Goal: Find specific page/section

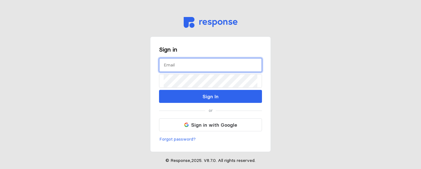
click at [198, 70] on input "text" at bounding box center [211, 64] width 94 height 13
type input "[EMAIL_ADDRESS][DOMAIN_NAME]"
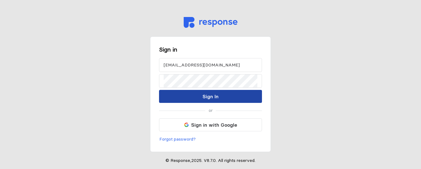
click at [227, 96] on button "Sign In" at bounding box center [210, 96] width 103 height 13
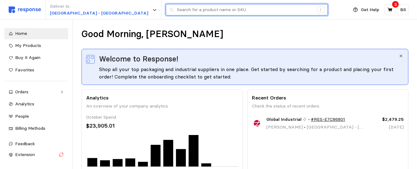
click at [177, 12] on input "text" at bounding box center [245, 9] width 137 height 11
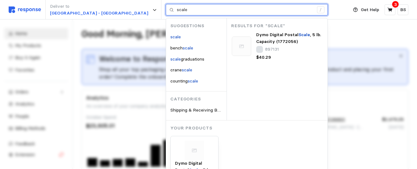
type input "scale"
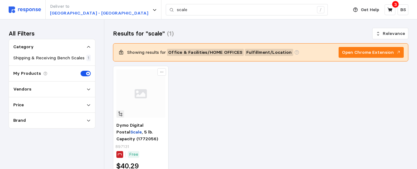
click at [297, 51] on icon at bounding box center [297, 53] width 6 height 6
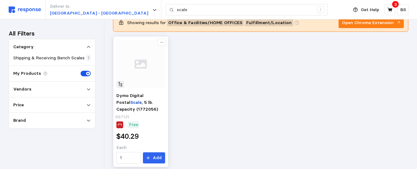
scroll to position [54, 0]
